Goal: Find contact information: Find contact information

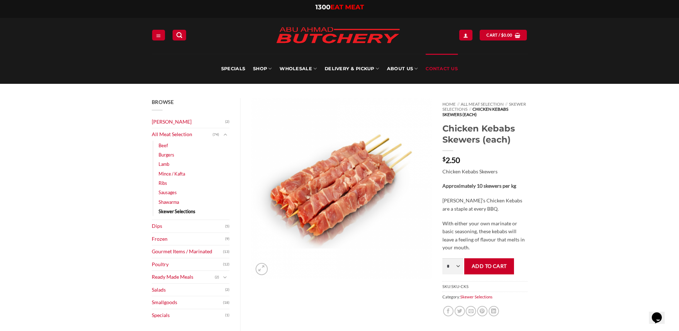
click at [447, 71] on link "Contact Us" at bounding box center [442, 69] width 32 height 30
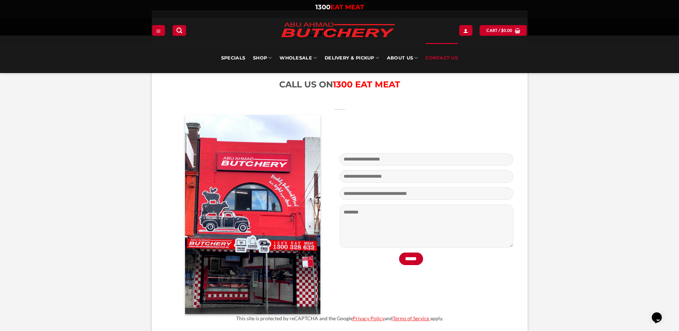
scroll to position [179, 0]
